Goal: Purchase product/service

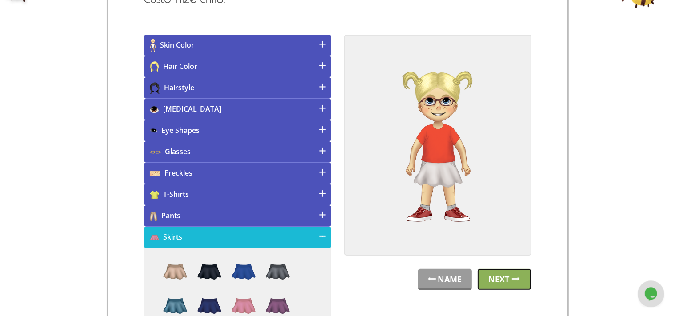
click at [509, 281] on link "Next" at bounding box center [504, 279] width 54 height 21
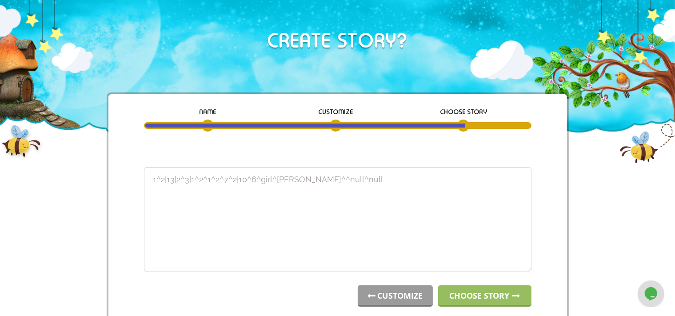
click at [326, 179] on textarea "1^2|13|2^3|1^2^1^2^7^2|10^6^girl^William^^null^null" at bounding box center [337, 219] width 387 height 105
drag, startPoint x: 384, startPoint y: 187, endPoint x: 155, endPoint y: 181, distance: 229.7
click at [155, 181] on textarea "1^2|13|2^3|1^2^1^2^7^2|10^6^girl^William^^null^null" at bounding box center [337, 219] width 387 height 105
click at [371, 177] on textarea "1^2|13|2^3|1^2^1^2^7^2|10^6^girl^William^^null^null" at bounding box center [337, 219] width 387 height 105
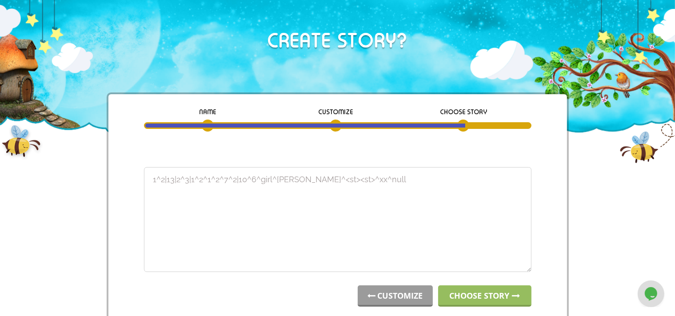
drag, startPoint x: 371, startPoint y: 177, endPoint x: 146, endPoint y: 181, distance: 225.2
click at [146, 181] on textarea "1^2|13|2^3|1^2^1^2^7^2|10^6^girl^William^^null^null" at bounding box center [337, 219] width 387 height 105
click at [304, 179] on textarea "1^2|13|2^3|1^2^1^2^7^2|10^6^girl^William^^null^null" at bounding box center [337, 219] width 387 height 105
drag, startPoint x: 370, startPoint y: 178, endPoint x: 117, endPoint y: 154, distance: 254.8
click at [144, 167] on textarea "1^2|13|2^3|1^2^1^2^7^2|10^6^girl^William^^null^null" at bounding box center [337, 219] width 387 height 105
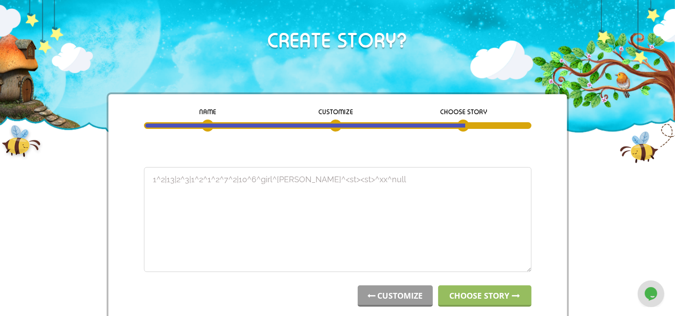
type textarea "1^2|13|2^3|1^2^1^2^7^2|10^6^girl^Ana^<st><st>^xx^null"
click at [418, 287] on link "CUSTOMIZE" at bounding box center [395, 295] width 75 height 21
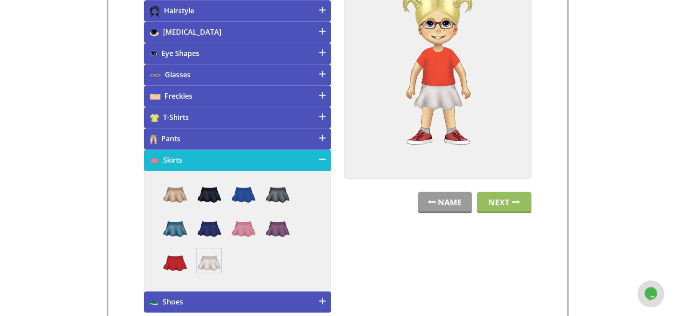
scroll to position [300, 0]
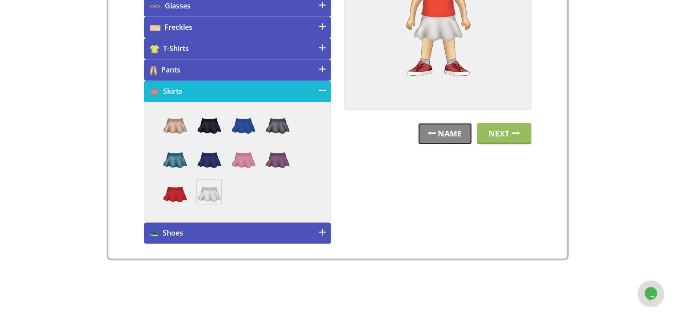
click at [452, 129] on link "NAME" at bounding box center [445, 133] width 54 height 21
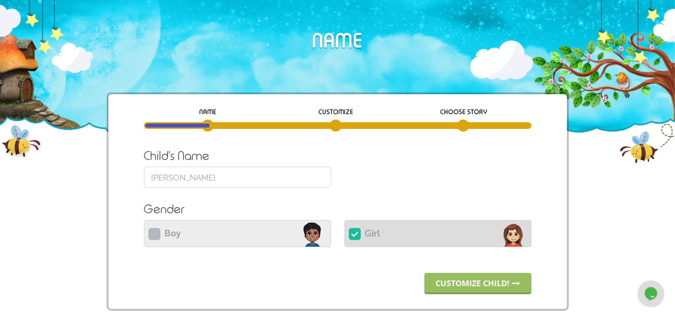
click at [243, 236] on label "Boy Please select Boy or Girl" at bounding box center [237, 233] width 187 height 27
click at [243, 236] on input "Boy Please select Boy or Girl" at bounding box center [237, 232] width 187 height 21
radio input "true"
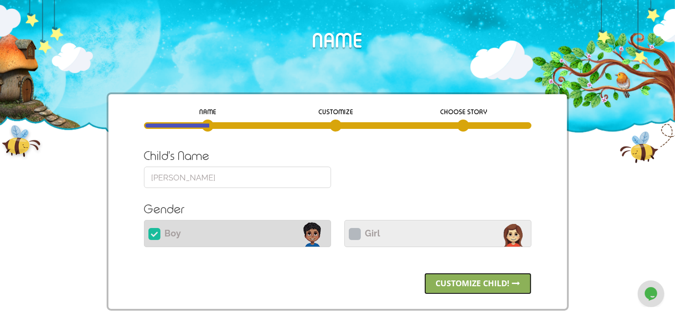
click at [461, 290] on link "Customize child!" at bounding box center [477, 283] width 107 height 21
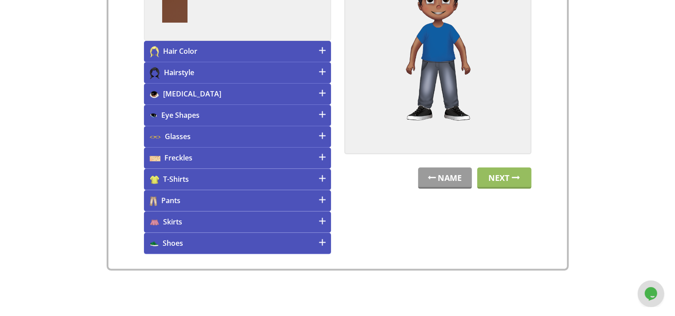
scroll to position [289, 0]
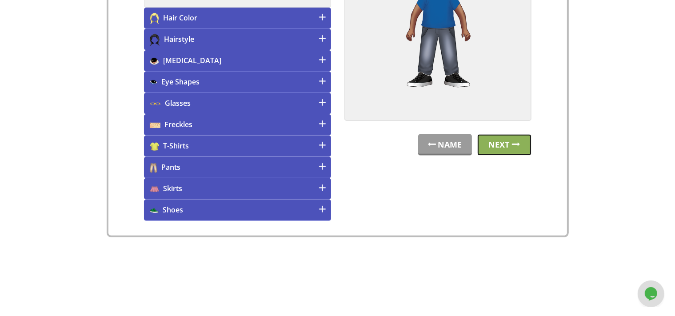
click at [512, 139] on link "Next" at bounding box center [504, 144] width 54 height 21
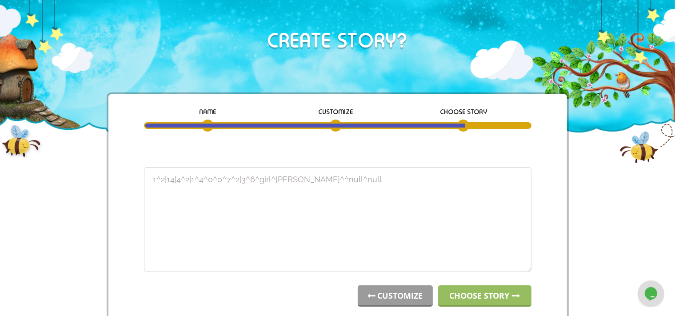
drag, startPoint x: 370, startPoint y: 182, endPoint x: 113, endPoint y: 176, distance: 257.7
click at [144, 176] on textarea "3^1|11|1^2|3^1^0^0^2^1|4^1^boy^[PERSON_NAME]^^null^null" at bounding box center [337, 219] width 387 height 105
type textarea "3^1|11|1^2|3^1^0^0^2^1|4^1^boy^[PERSON_NAME]^^null^null"
